Goal: Transaction & Acquisition: Purchase product/service

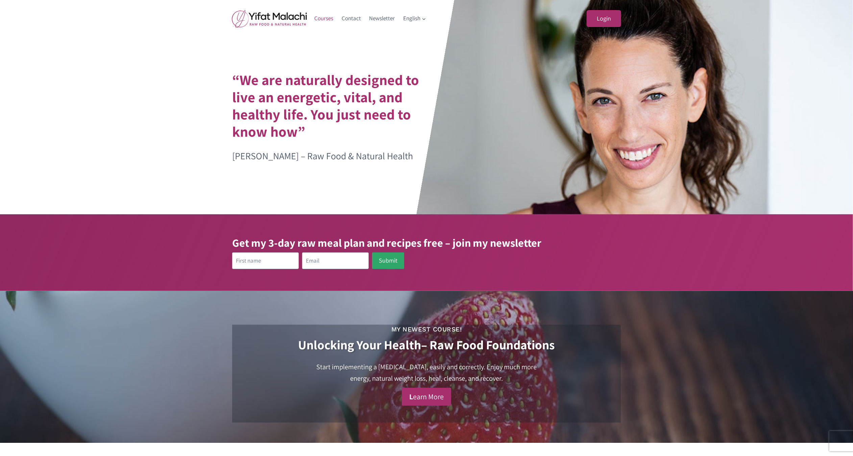
click at [327, 19] on link "Courses" at bounding box center [323, 18] width 27 height 16
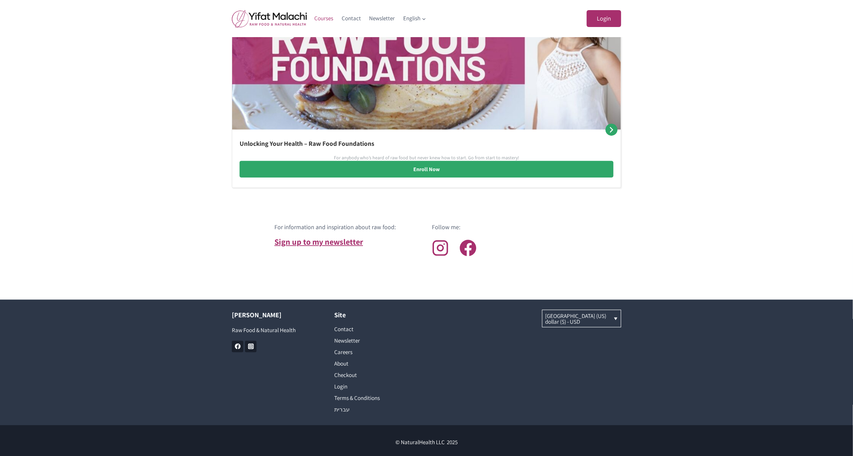
scroll to position [457, 0]
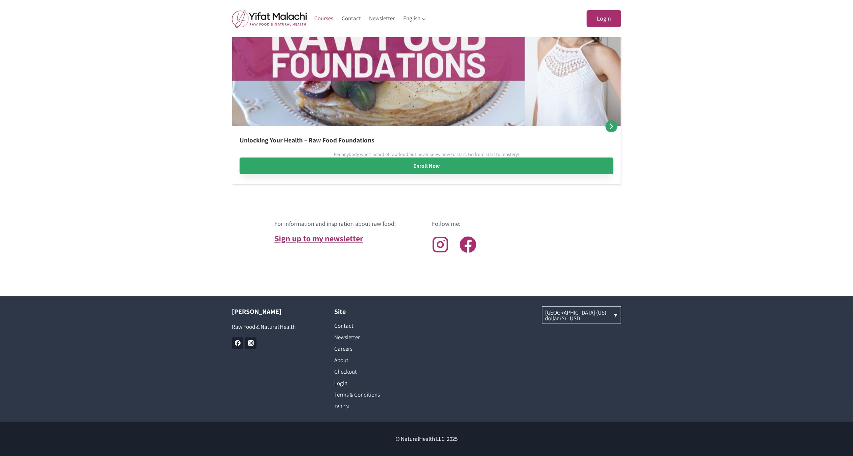
click at [415, 167] on link "Enroll Now" at bounding box center [426, 166] width 374 height 17
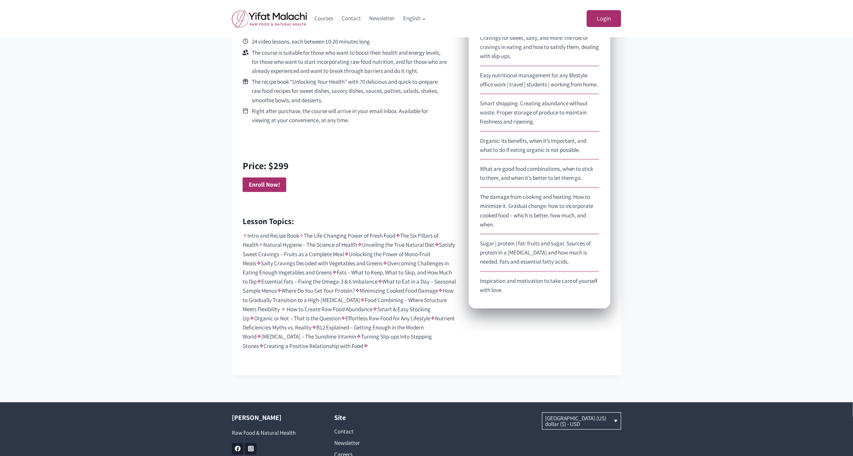
scroll to position [461, 0]
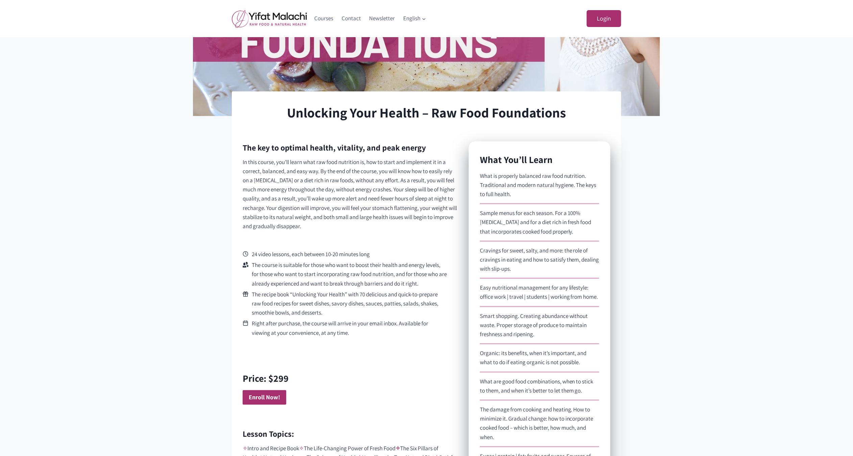
scroll to position [495, 0]
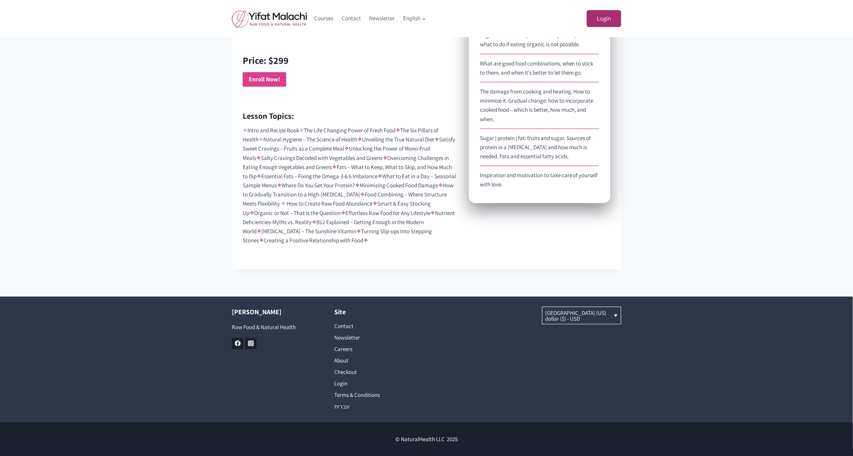
click at [273, 78] on strong "Enroll Now!" at bounding box center [264, 79] width 31 height 8
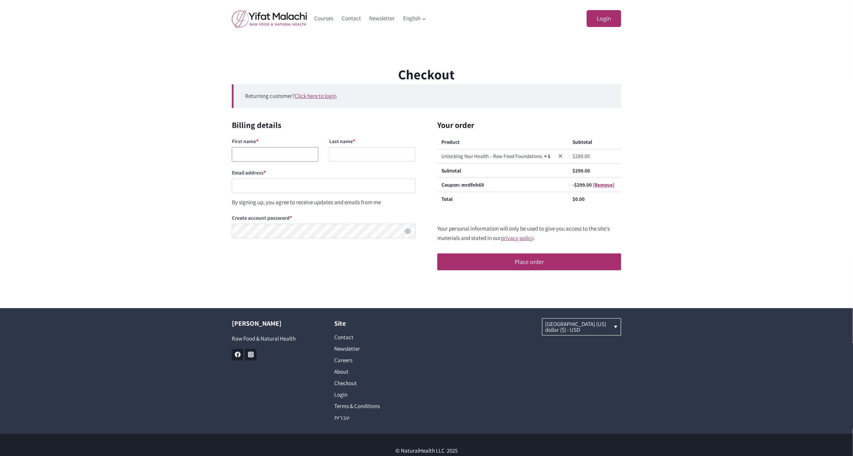
click at [298, 153] on input "First name *" at bounding box center [275, 154] width 86 height 15
type input "fffff"
type input "lllll"
paste input "testingnh334@mailinator.com"
click at [266, 185] on input "testingnh334@mailinator.com" at bounding box center [324, 186] width 184 height 15
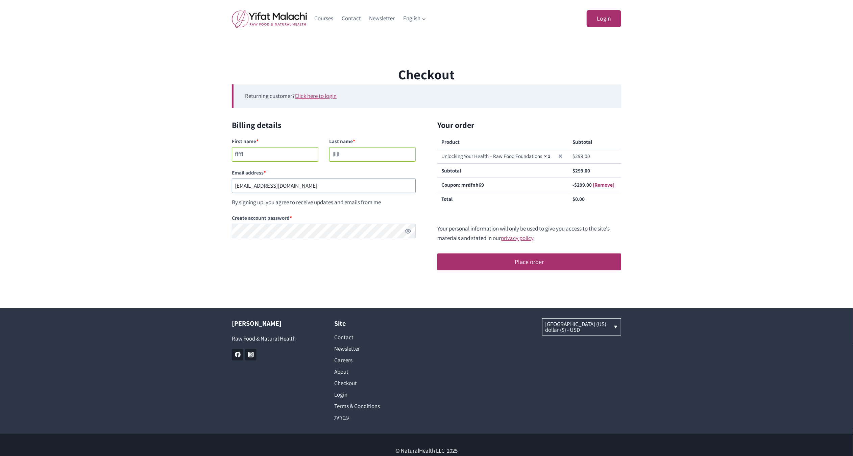
type input "testingnh335@mailinator.com"
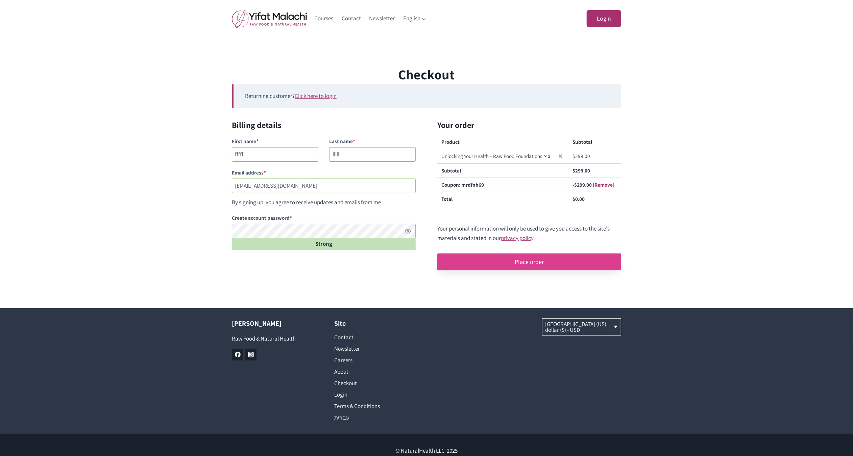
click at [525, 262] on button "Place order" at bounding box center [529, 262] width 184 height 17
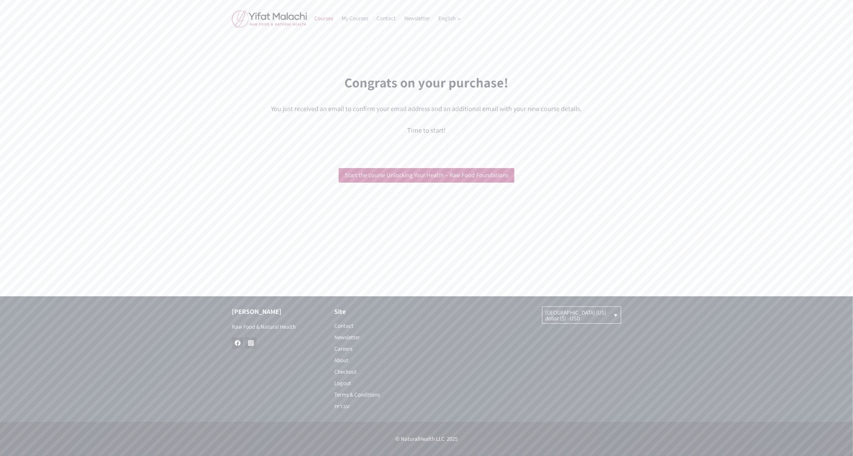
click at [322, 21] on link "Courses" at bounding box center [323, 18] width 27 height 16
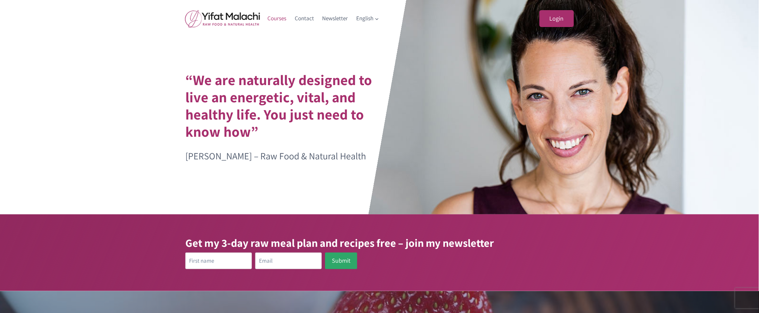
click at [281, 19] on link "Courses" at bounding box center [276, 18] width 27 height 16
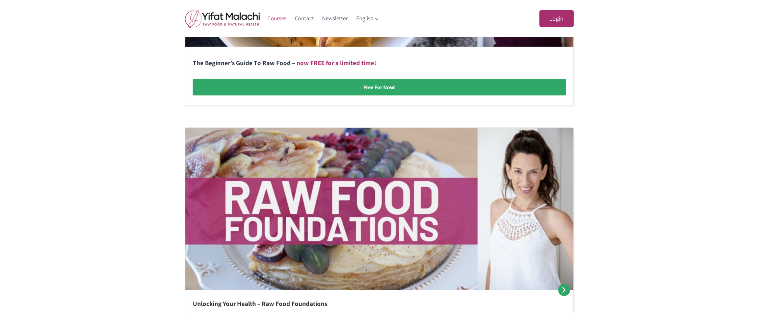
scroll to position [470, 0]
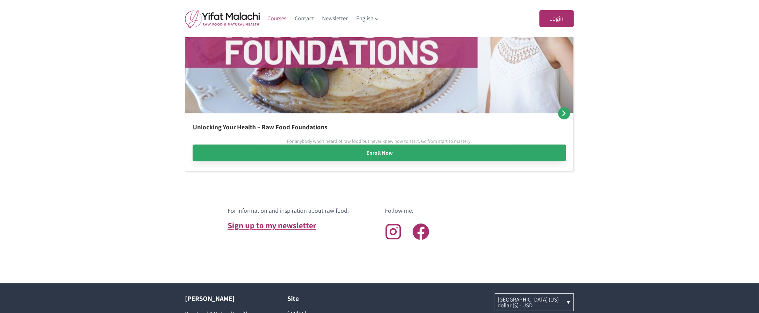
click at [351, 157] on link "Enroll Now" at bounding box center [380, 153] width 374 height 17
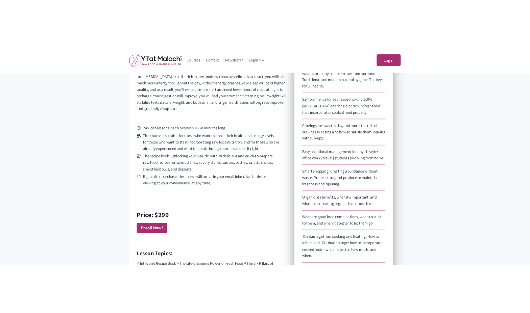
scroll to position [284, 0]
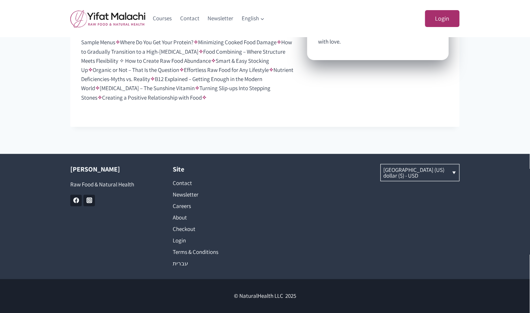
scroll to position [417, 0]
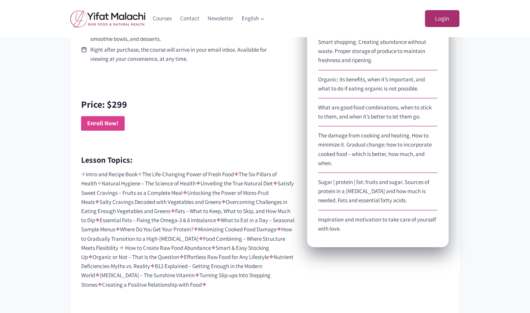
click at [110, 124] on strong "Enroll Now!" at bounding box center [102, 123] width 31 height 8
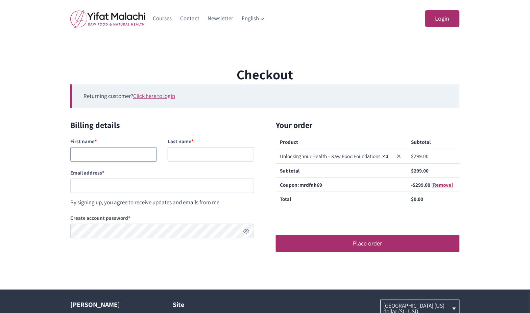
click at [96, 159] on input "First name *" at bounding box center [113, 154] width 86 height 15
type input "fafafa"
type input "lalala"
paste input "testingnh335@mailinator.com"
type input "testingnh335@mailinator.com"
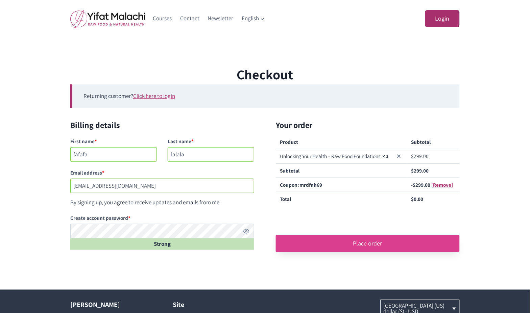
click at [383, 248] on button "Place order" at bounding box center [368, 243] width 184 height 17
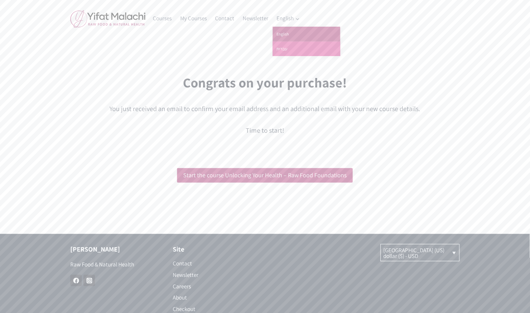
click at [280, 51] on link "עברית" at bounding box center [307, 49] width 68 height 15
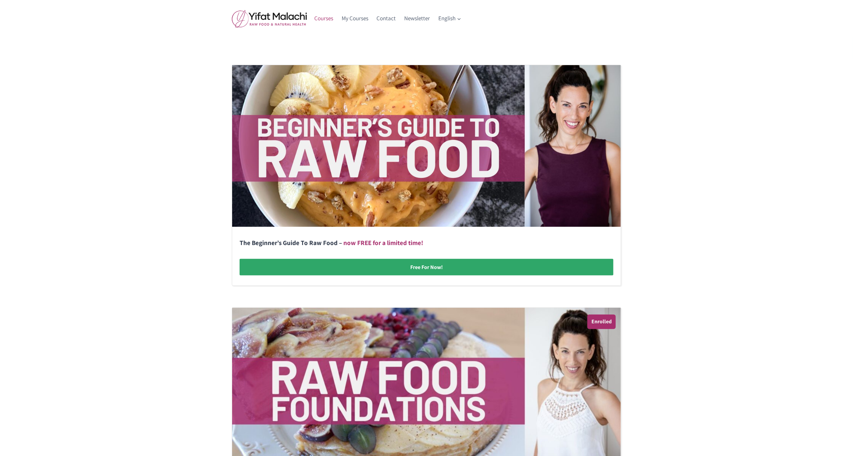
scroll to position [30, 0]
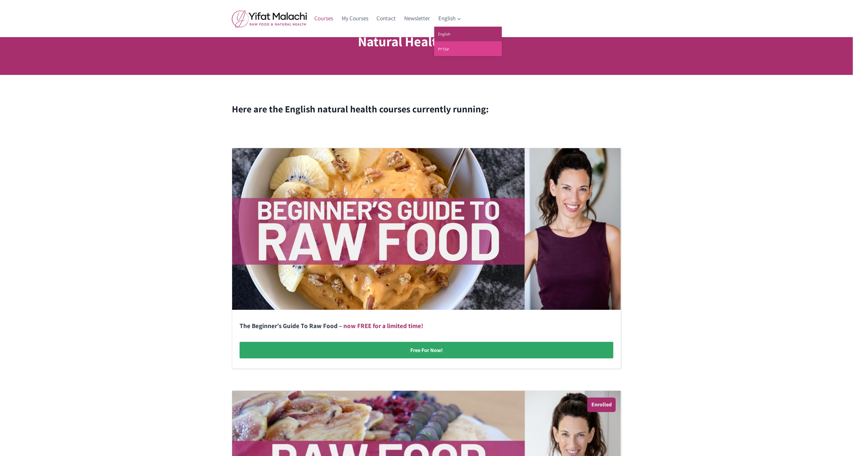
click at [444, 47] on link "עברית" at bounding box center [468, 49] width 68 height 15
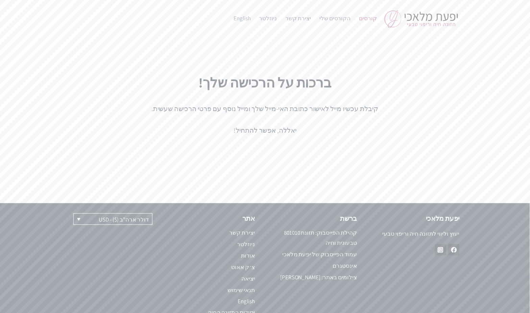
click at [372, 20] on link "קורסים" at bounding box center [368, 18] width 26 height 16
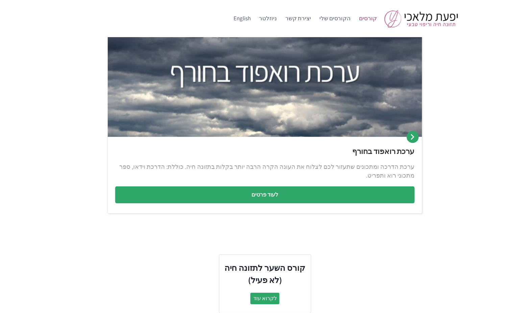
scroll to position [347, 0]
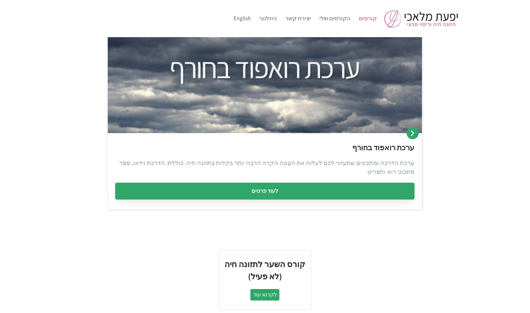
click at [285, 191] on link "לעוד פרטים" at bounding box center [264, 191] width 299 height 17
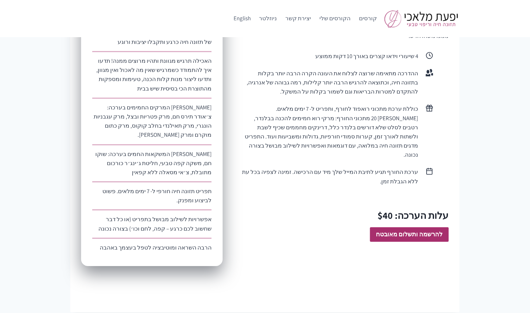
scroll to position [343, 0]
click at [425, 230] on strong "להרשמה ותשלום מאובטח" at bounding box center [409, 234] width 67 height 8
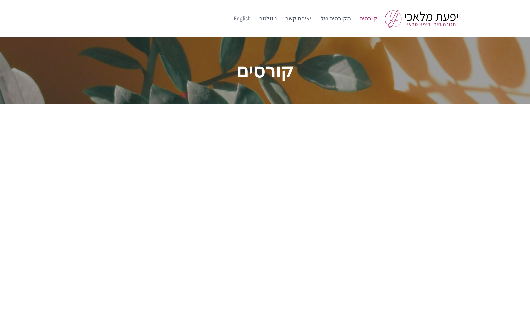
scroll to position [347, 0]
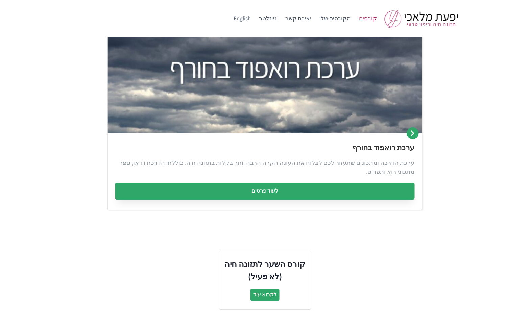
click at [268, 195] on link "לעוד פרטים" at bounding box center [264, 191] width 299 height 17
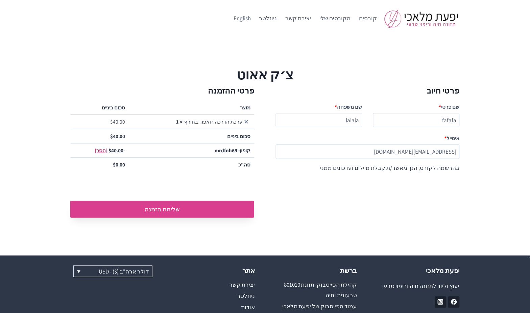
click at [148, 209] on button "שליחת הזמנה" at bounding box center [162, 209] width 184 height 17
